Goal: Task Accomplishment & Management: Manage account settings

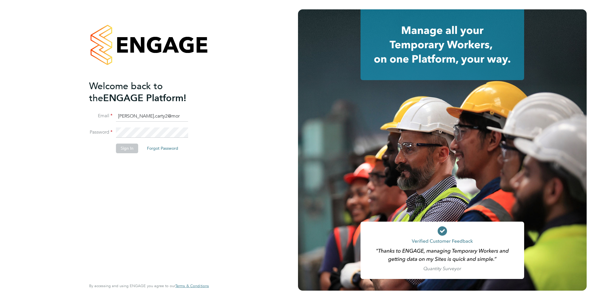
click at [172, 117] on input "[PERSON_NAME].carty2@mor" at bounding box center [152, 116] width 72 height 11
type input "[PERSON_NAME][EMAIL_ADDRESS][DOMAIN_NAME]"
click at [124, 152] on li "Sign In Forgot Password" at bounding box center [146, 150] width 114 height 15
click at [124, 150] on button "Sign In" at bounding box center [127, 147] width 22 height 9
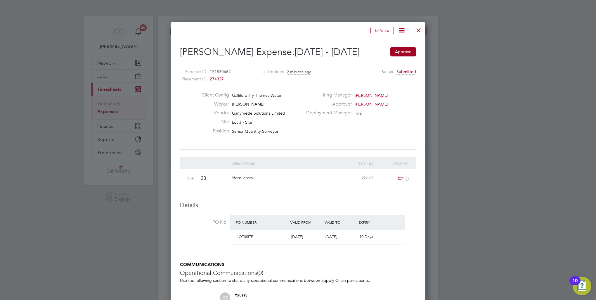
click at [419, 31] on div at bounding box center [418, 28] width 11 height 11
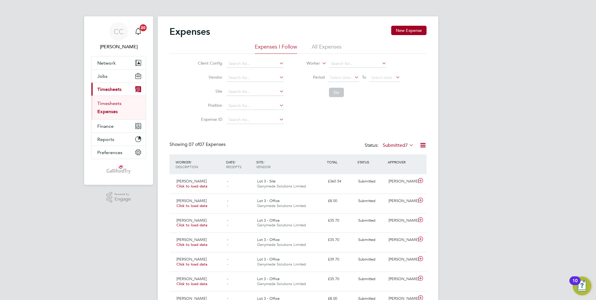
click at [116, 103] on link "Timesheets" at bounding box center [109, 103] width 24 height 6
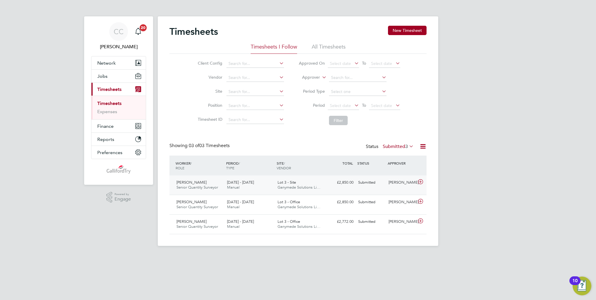
click at [216, 191] on div "Phil Waddington Senior Quantity Surveyor 22 - 28 Sep 2025" at bounding box center [199, 185] width 51 height 15
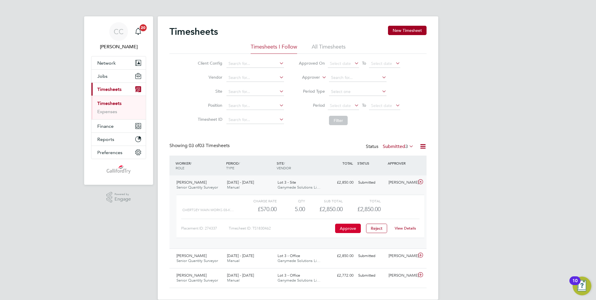
click at [351, 231] on button "Approve" at bounding box center [348, 227] width 26 height 9
click at [111, 100] on link "Timesheets" at bounding box center [109, 103] width 24 height 6
click at [116, 103] on link "Timesheets" at bounding box center [109, 103] width 24 height 6
click at [107, 110] on link "Expenses" at bounding box center [107, 112] width 20 height 6
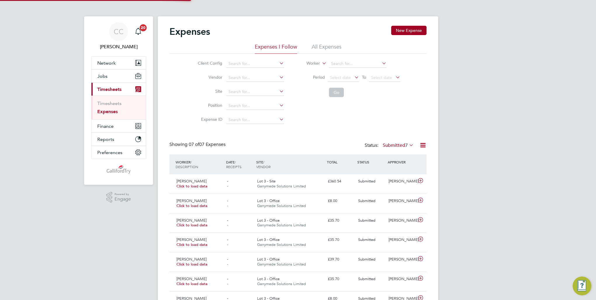
scroll to position [15, 51]
click at [112, 103] on link "Timesheets" at bounding box center [109, 103] width 24 height 6
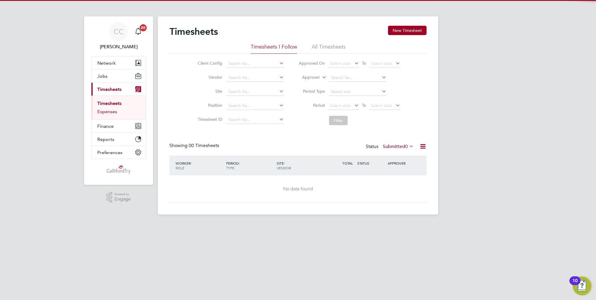
click at [113, 109] on link "Expenses" at bounding box center [107, 112] width 20 height 6
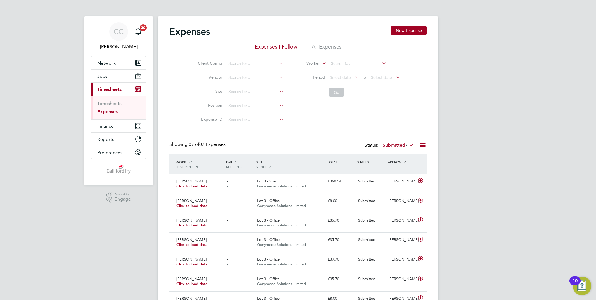
scroll to position [15, 51]
click at [280, 183] on div "Lot 3 - Site Ganymede Solutions Limited" at bounding box center [290, 183] width 71 height 15
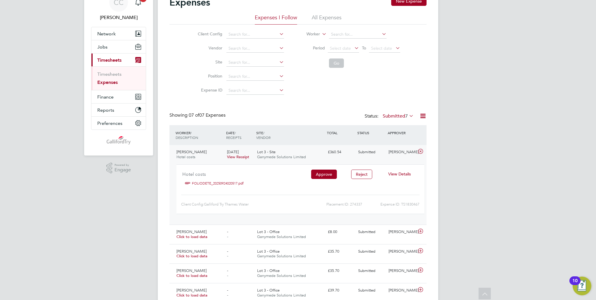
click at [221, 183] on link "FOLIODETE_20250924020517.pdf" at bounding box center [218, 183] width 52 height 9
click at [322, 170] on button "Approve" at bounding box center [324, 173] width 26 height 9
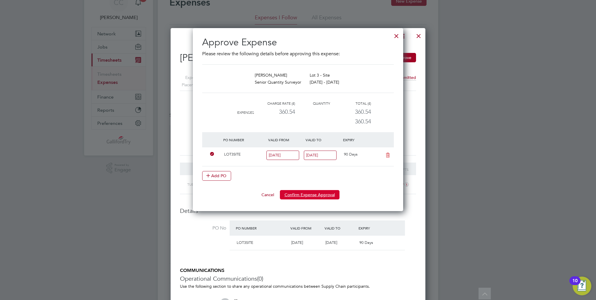
click at [312, 194] on button "Confirm Expense Approval" at bounding box center [310, 194] width 60 height 9
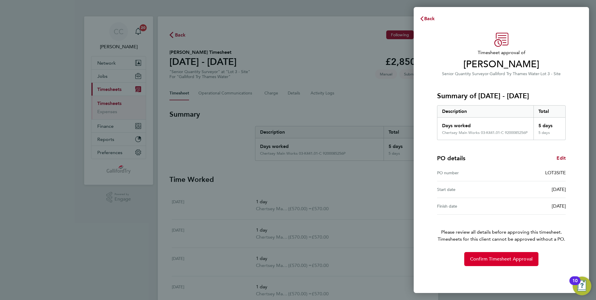
click at [497, 257] on span "Confirm Timesheet Approval" at bounding box center [501, 259] width 63 height 6
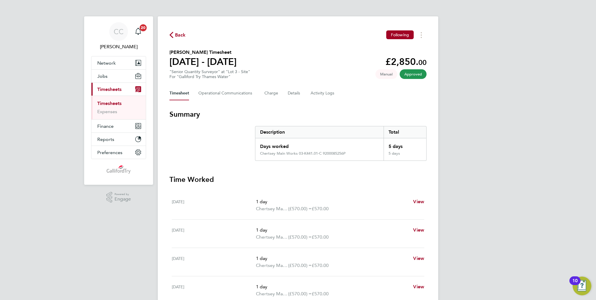
click at [117, 104] on link "Timesheets" at bounding box center [109, 103] width 24 height 6
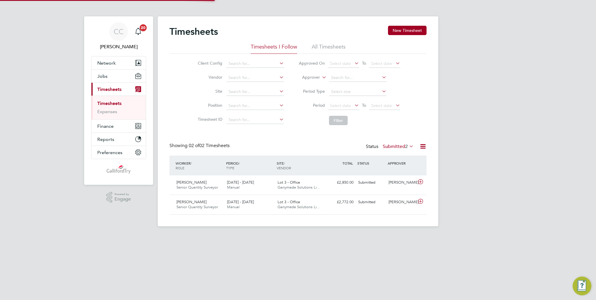
scroll to position [15, 51]
click at [282, 187] on span "Ganymede Solutions Li…" at bounding box center [298, 187] width 43 height 5
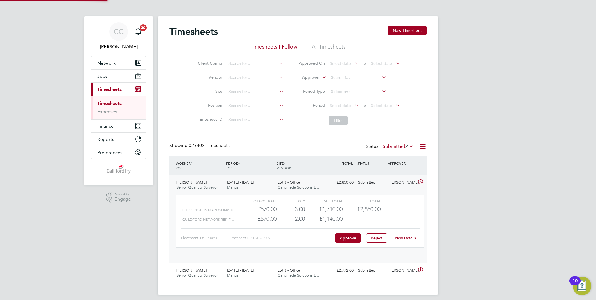
scroll to position [10, 57]
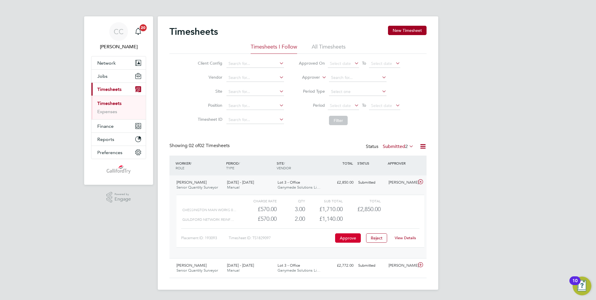
click at [346, 236] on button "Approve" at bounding box center [348, 237] width 26 height 9
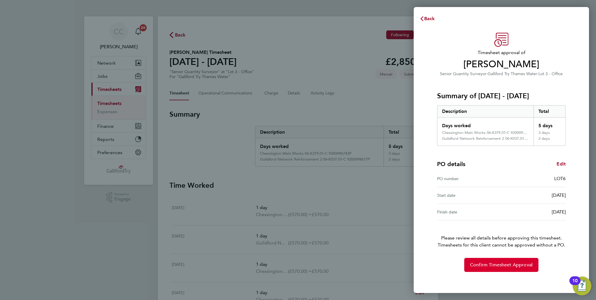
click at [474, 266] on span "Confirm Timesheet Approval" at bounding box center [501, 265] width 63 height 6
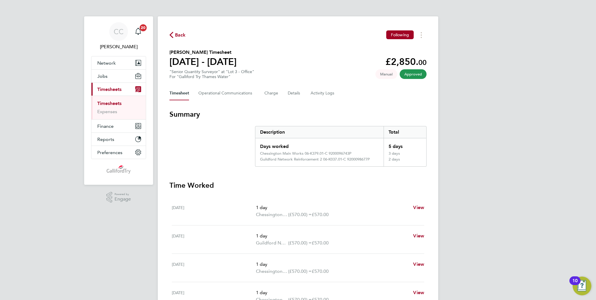
click at [110, 104] on link "Timesheets" at bounding box center [109, 103] width 24 height 6
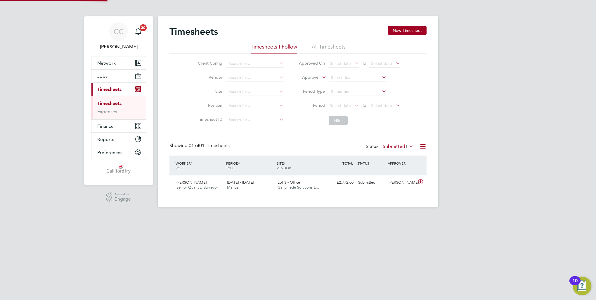
scroll to position [15, 51]
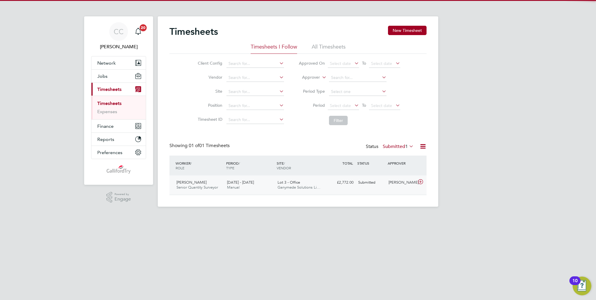
click at [291, 186] on span "Ganymede Solutions Li…" at bounding box center [298, 187] width 43 height 5
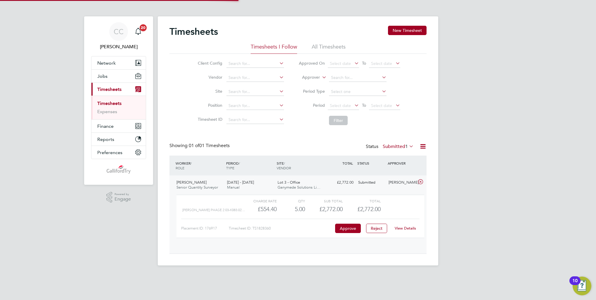
scroll to position [10, 57]
click at [291, 186] on span "Ganymede Solutions Li…" at bounding box center [298, 187] width 43 height 5
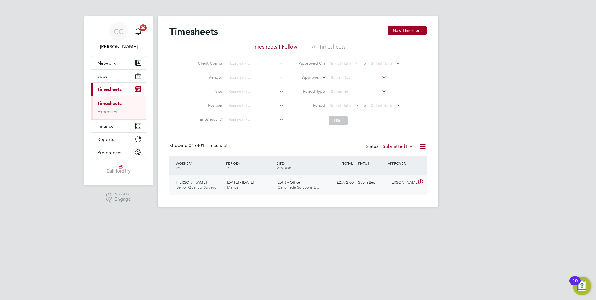
click at [291, 186] on span "Ganymede Solutions Li…" at bounding box center [298, 187] width 43 height 5
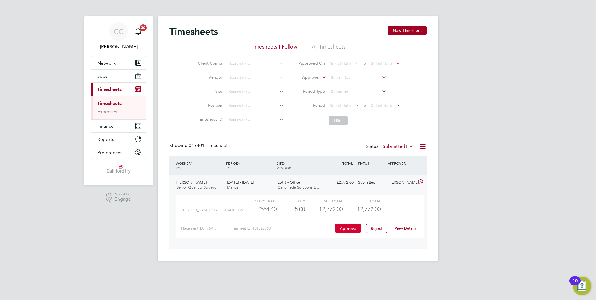
click at [352, 227] on button "Approve" at bounding box center [348, 227] width 26 height 9
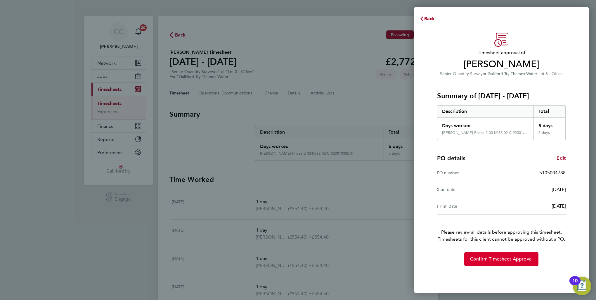
click at [477, 260] on span "Confirm Timesheet Approval" at bounding box center [501, 259] width 63 height 6
